Goal: Transaction & Acquisition: Purchase product/service

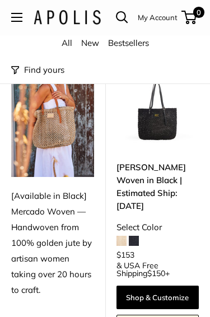
scroll to position [111, 0]
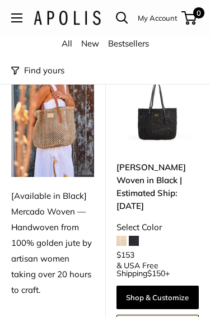
click at [171, 161] on link "[PERSON_NAME] Woven in Black | Estimated Ship: [DATE]" at bounding box center [158, 187] width 83 height 52
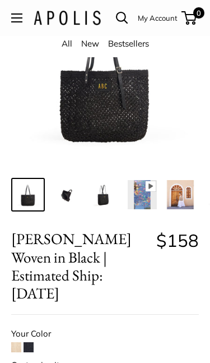
scroll to position [98, 0]
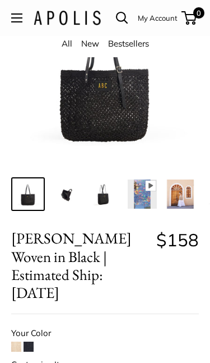
click at [57, 190] on img at bounding box center [66, 194] width 29 height 29
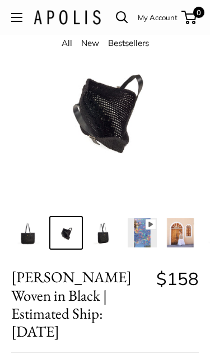
scroll to position [59, 0]
click at [96, 237] on img at bounding box center [104, 232] width 29 height 29
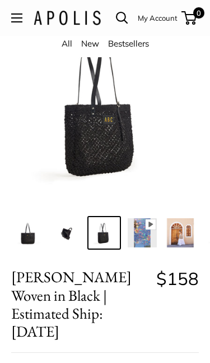
click at [145, 227] on img at bounding box center [142, 232] width 29 height 29
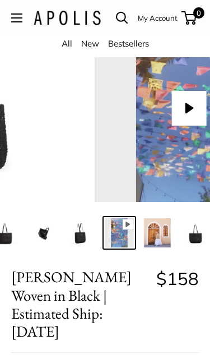
scroll to position [0, 25]
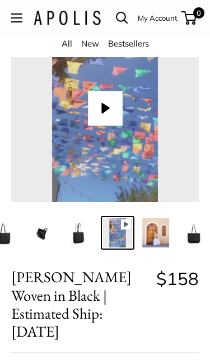
click at [200, 232] on img at bounding box center [194, 232] width 29 height 29
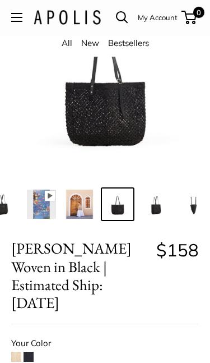
scroll to position [88, 0]
click at [161, 211] on img at bounding box center [155, 204] width 29 height 29
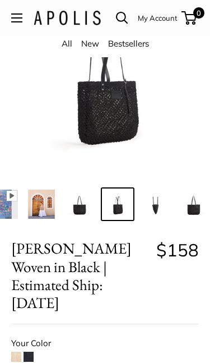
click at [196, 202] on img at bounding box center [194, 204] width 29 height 29
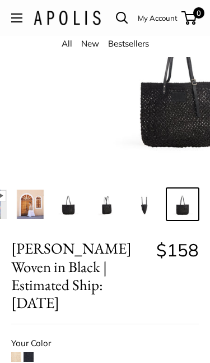
scroll to position [0, 151]
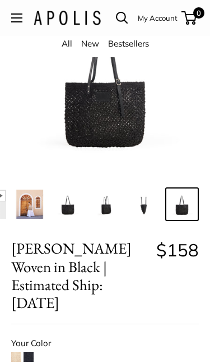
click at [109, 105] on img at bounding box center [105, 79] width 188 height 188
